Goal: Book appointment/travel/reservation

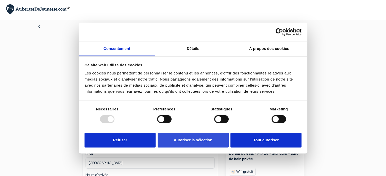
click at [204, 135] on button "Autoriser la sélection" at bounding box center [193, 140] width 71 height 15
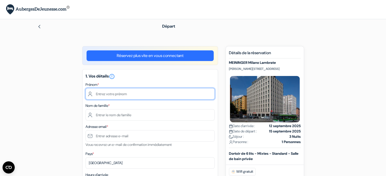
click at [118, 96] on input "text" at bounding box center [150, 93] width 129 height 11
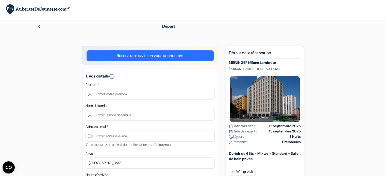
click at [114, 76] on icon "error_outline" at bounding box center [112, 77] width 6 height 6
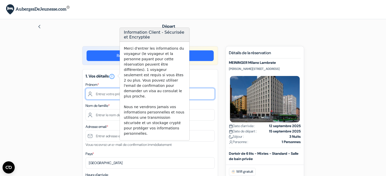
click at [111, 93] on input "text" at bounding box center [150, 93] width 129 height 11
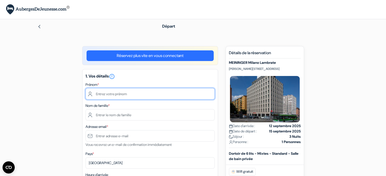
type input "[PERSON_NAME]"
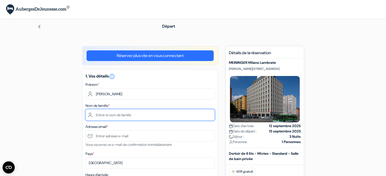
type input "Séhan"
type input "[EMAIL_ADDRESS][DOMAIN_NAME]"
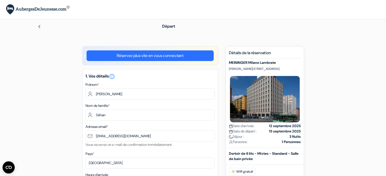
type input "[PHONE_NUMBER]"
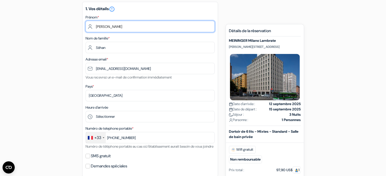
scroll to position [135, 0]
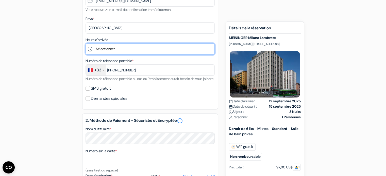
click at [108, 48] on select "Sélectionner 1:00 2:00 3:00 4:00 5:00 6:00 7:00 8:00 9:00 10:00 11:00 12:00 13:…" at bounding box center [150, 48] width 129 height 11
select select "23"
click at [86, 44] on select "Sélectionner 1:00 2:00 3:00 4:00 5:00 6:00 7:00 8:00 9:00 10:00 11:00 12:00 13:…" at bounding box center [150, 48] width 129 height 11
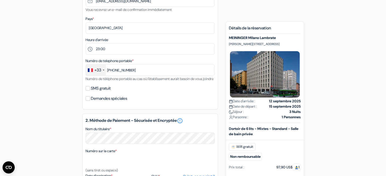
click at [94, 92] on label "SMS gratuit" at bounding box center [101, 88] width 20 height 7
click at [90, 91] on input "SMS gratuit" at bounding box center [88, 88] width 5 height 5
checkbox input "true"
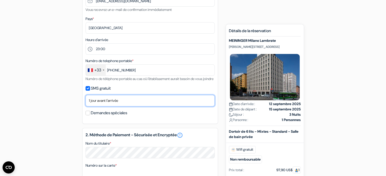
click at [111, 107] on select "Non merci Maintenant Le jour de votre arrivée 1 jour avant l'arrivée 2 jours av…" at bounding box center [150, 100] width 129 height 11
select select "0"
click at [86, 102] on select "Non merci Maintenant Le jour de votre arrivée 1 jour avant l'arrivée 2 jours av…" at bounding box center [150, 100] width 129 height 11
click at [109, 106] on select "Non merci Maintenant Le jour de votre arrivée 1 jour avant l'arrivée 2 jours av…" at bounding box center [150, 100] width 129 height 11
click at [86, 102] on select "Non merci Maintenant Le jour de votre arrivée 1 jour avant l'arrivée 2 jours av…" at bounding box center [150, 100] width 129 height 11
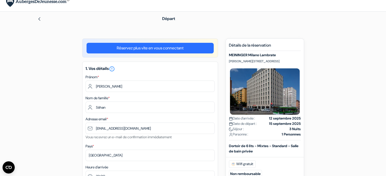
scroll to position [0, 0]
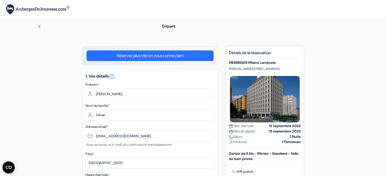
click at [153, 57] on link "Réservez plus vite en vous connectant" at bounding box center [150, 56] width 127 height 11
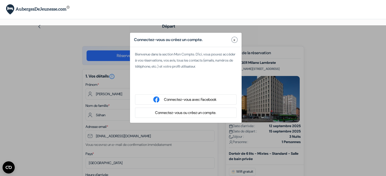
click at [234, 40] on span "x" at bounding box center [235, 39] width 2 height 5
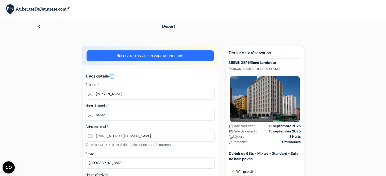
click at [191, 52] on link "Réservez plus vite en vous connectant" at bounding box center [150, 56] width 127 height 11
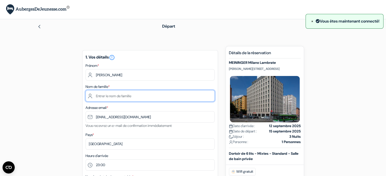
click at [166, 95] on input "text" at bounding box center [150, 95] width 129 height 11
type input "Séhan"
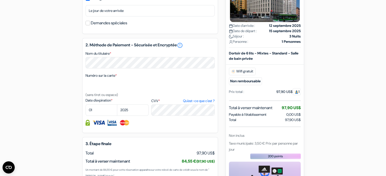
scroll to position [203, 0]
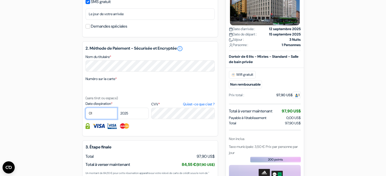
select select "03"
select select "2026"
click at [108, 82] on label "Numéro sur la carte *" at bounding box center [101, 78] width 31 height 5
click at [0, 0] on textarea "Nom du titulaire *" at bounding box center [0, 0] width 0 height 0
click at [62, 93] on div "add_box [PERSON_NAME] Milano Lambrate [PERSON_NAME][STREET_ADDRESS] Détails de …" at bounding box center [193, 42] width 335 height 399
